Goal: Task Accomplishment & Management: Complete application form

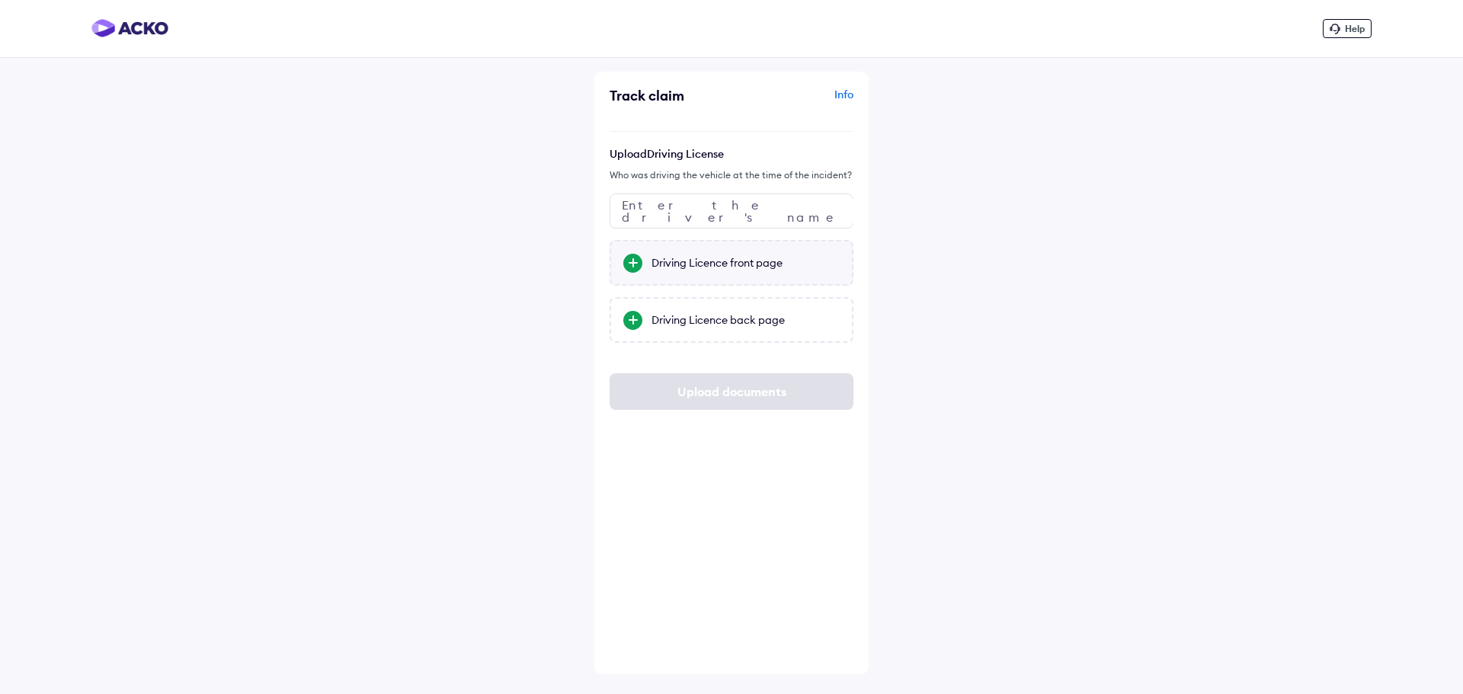
click at [800, 267] on div "Driving Licence front page" at bounding box center [746, 262] width 188 height 15
click at [0, 0] on input "Driving Licence front page" at bounding box center [0, 0] width 0 height 0
click at [730, 319] on div "Driving Licence back page" at bounding box center [746, 320] width 188 height 15
click at [0, 0] on input "Driving Licence back page" at bounding box center [0, 0] width 0 height 0
click at [677, 204] on input "text" at bounding box center [732, 211] width 244 height 35
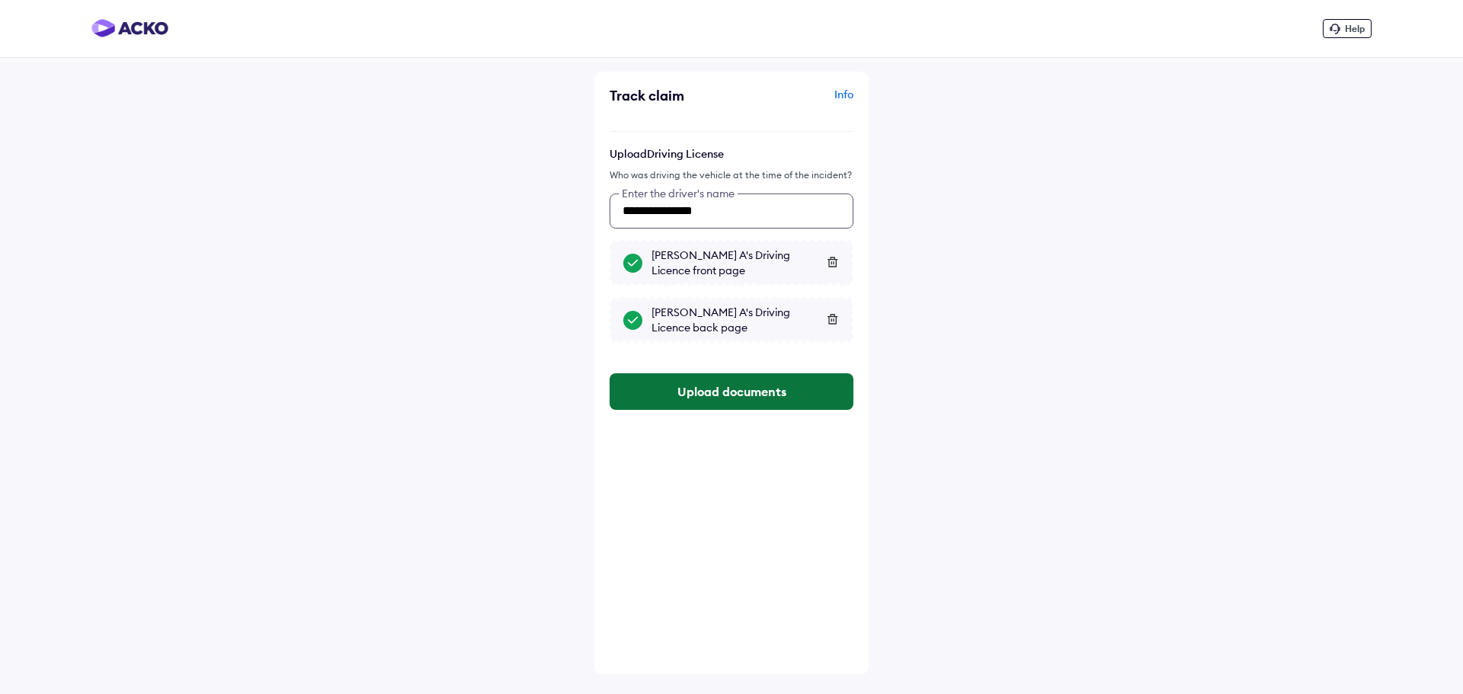
type input "**********"
click at [699, 374] on button "Upload documents" at bounding box center [732, 391] width 244 height 37
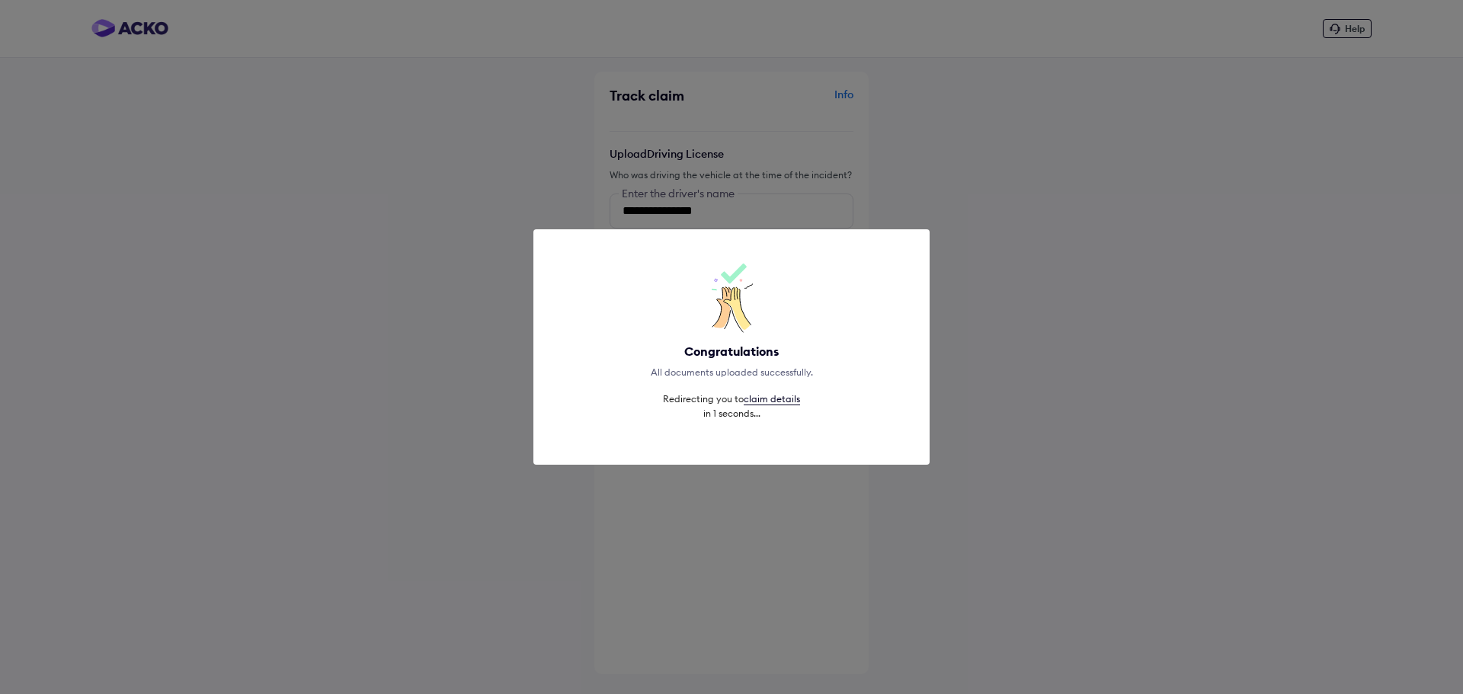
click at [985, 431] on div "Congratulations All documents uploaded successfully. Redirecting you to claim d…" at bounding box center [731, 347] width 1463 height 694
